Goal: Task Accomplishment & Management: Manage account settings

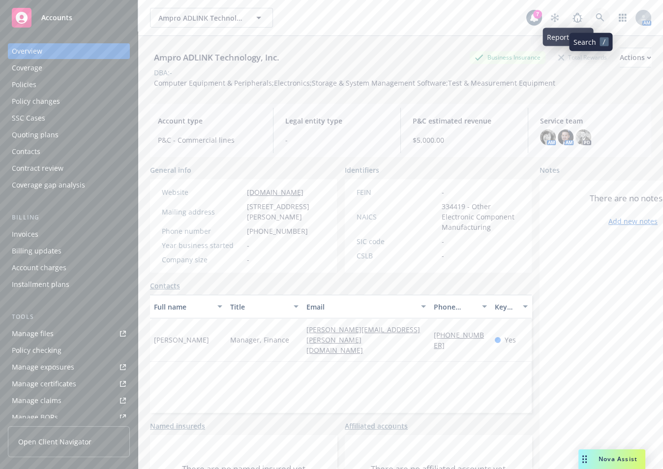
click at [596, 16] on icon at bounding box center [600, 17] width 9 height 9
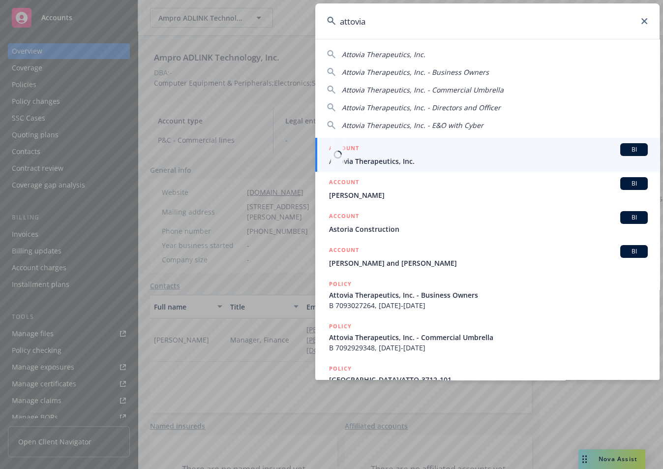
type input "attovia"
click at [386, 159] on span "Attovia Therapeutics, Inc." at bounding box center [488, 161] width 319 height 10
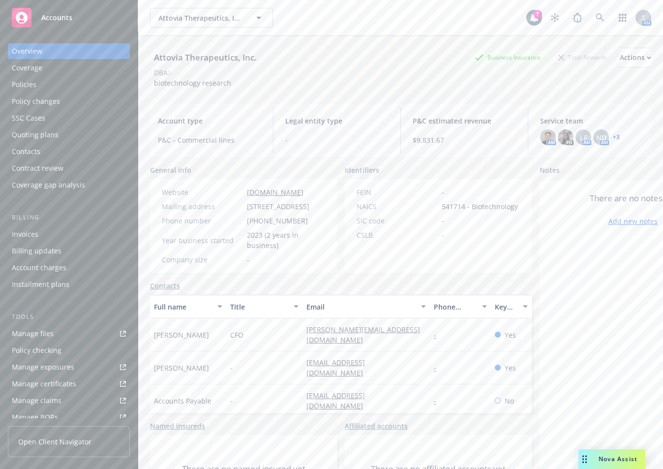
click at [613, 136] on link "+ 3" at bounding box center [616, 137] width 7 height 6
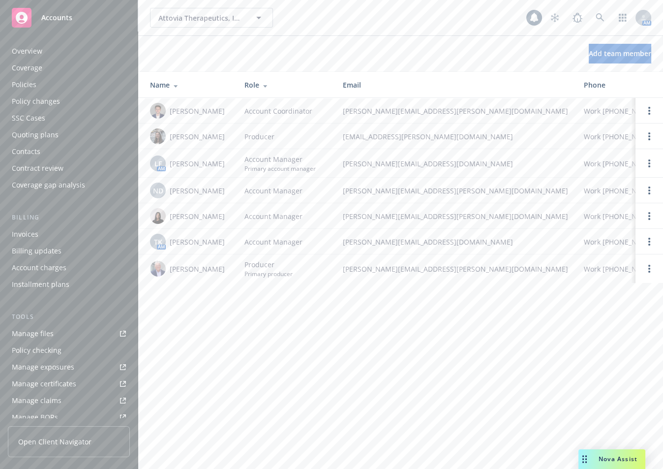
scroll to position [205, 0]
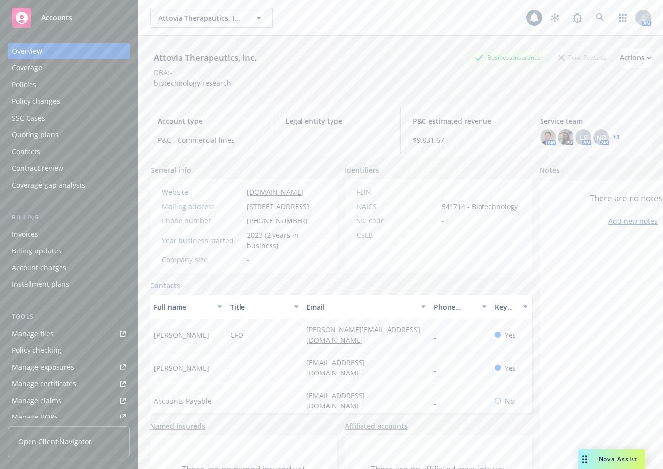
click at [70, 83] on div "Policies" at bounding box center [69, 85] width 114 height 16
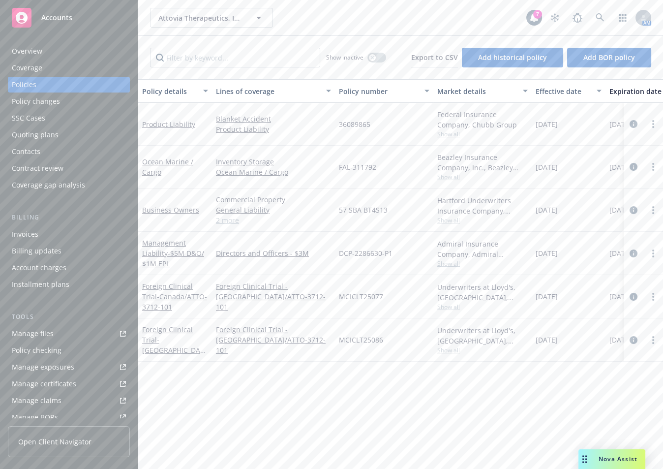
drag, startPoint x: 570, startPoint y: 405, endPoint x: 579, endPoint y: 405, distance: 8.9
click at [570, 405] on div "Policy details Lines of coverage Policy number Market details Effective date Ex…" at bounding box center [400, 274] width 525 height 390
click at [291, 20] on div "Attovia Therapeutics, Inc. Attovia Therapeutics, Inc." at bounding box center [338, 18] width 376 height 20
click at [379, 58] on button "button" at bounding box center [376, 58] width 19 height 10
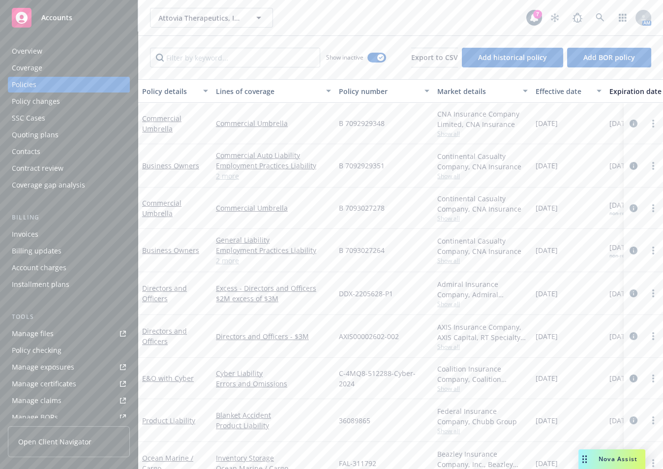
click at [436, 12] on div "Attovia Therapeutics, Inc. Attovia Therapeutics, Inc." at bounding box center [338, 18] width 376 height 20
click at [57, 59] on div "Overview Coverage Policies Policy changes SSC Cases Quoting plans Contacts Cont…" at bounding box center [69, 118] width 122 height 150
click at [55, 56] on div "Overview" at bounding box center [69, 51] width 114 height 16
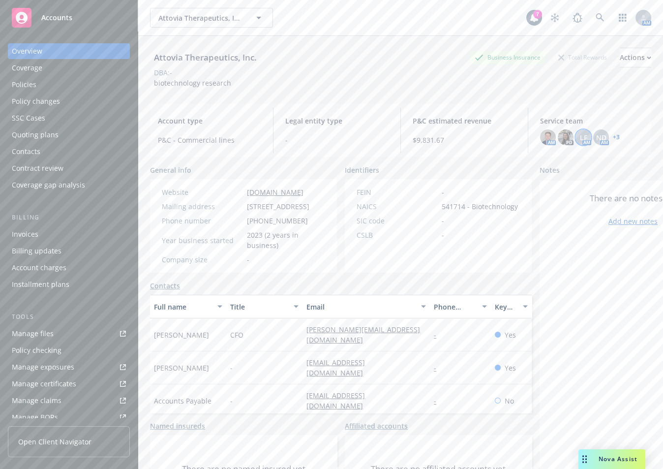
click at [576, 135] on div "LF" at bounding box center [584, 137] width 16 height 16
click at [613, 134] on link "+ 3" at bounding box center [616, 137] width 7 height 6
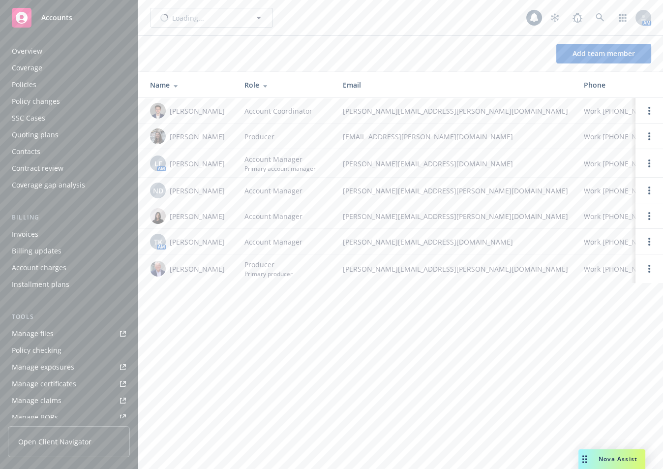
scroll to position [205, 0]
